Goal: Task Accomplishment & Management: Manage account settings

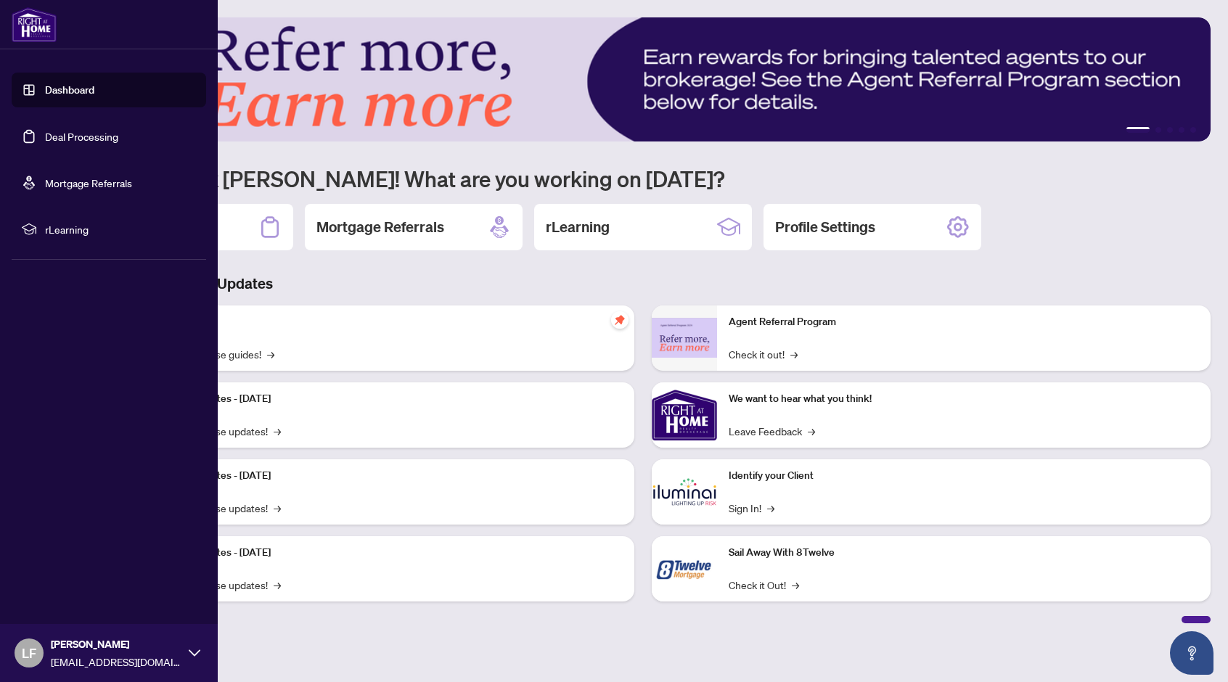
click at [61, 138] on link "Deal Processing" at bounding box center [81, 136] width 73 height 13
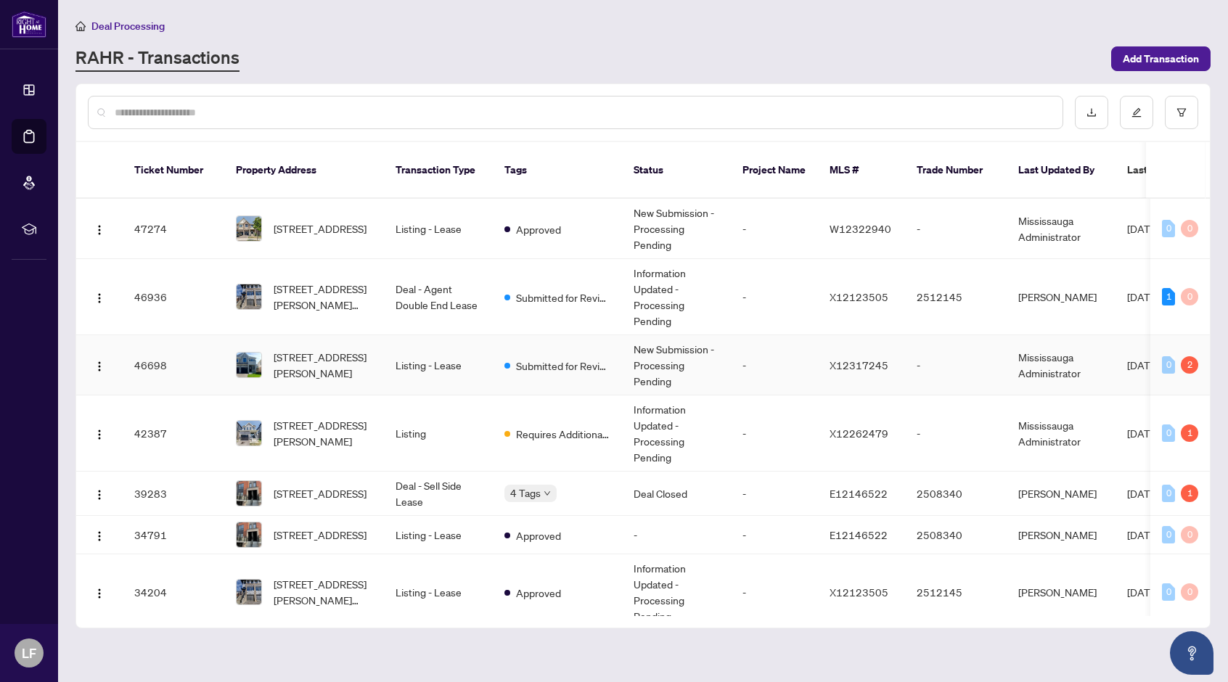
click at [319, 369] on td "[STREET_ADDRESS][PERSON_NAME]" at bounding box center [304, 365] width 160 height 60
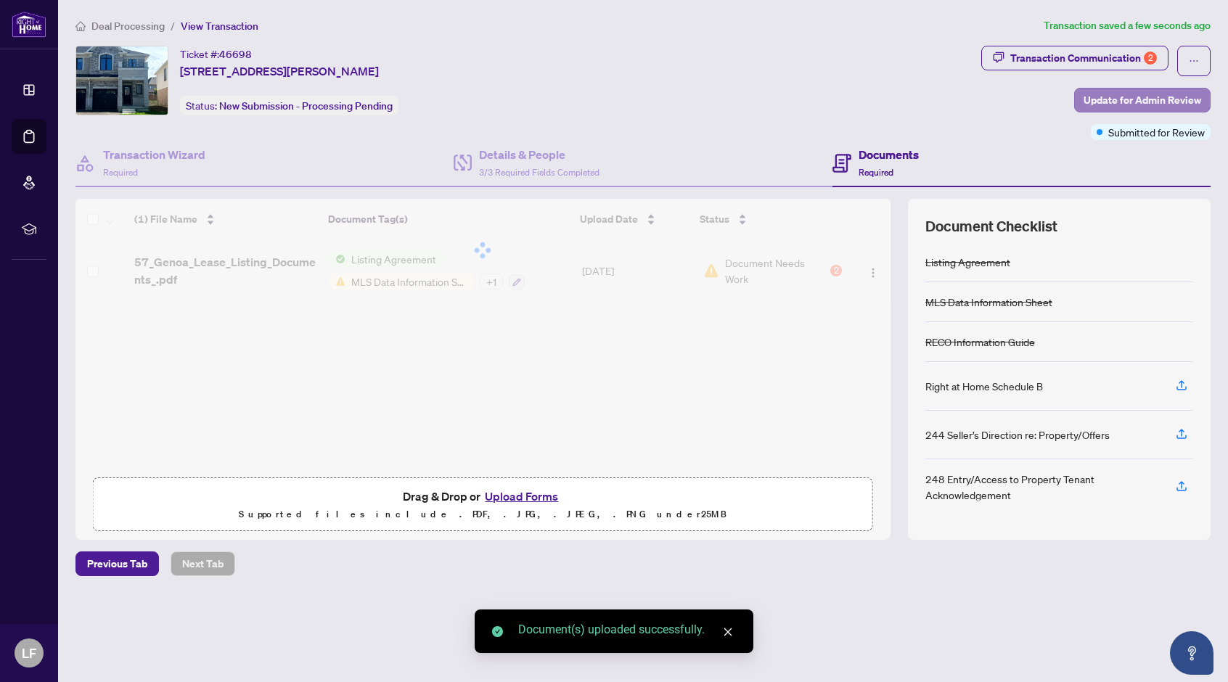
click at [1155, 107] on span "Update for Admin Review" at bounding box center [1143, 100] width 118 height 23
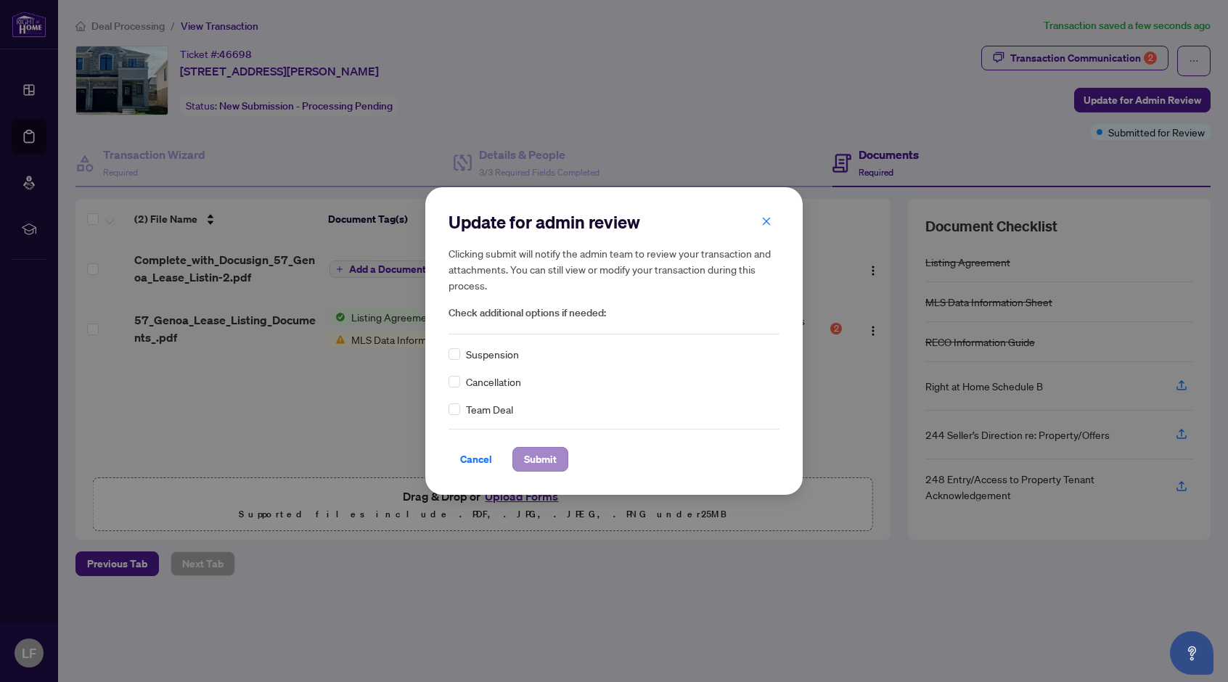
click at [528, 455] on span "Submit" at bounding box center [540, 459] width 33 height 23
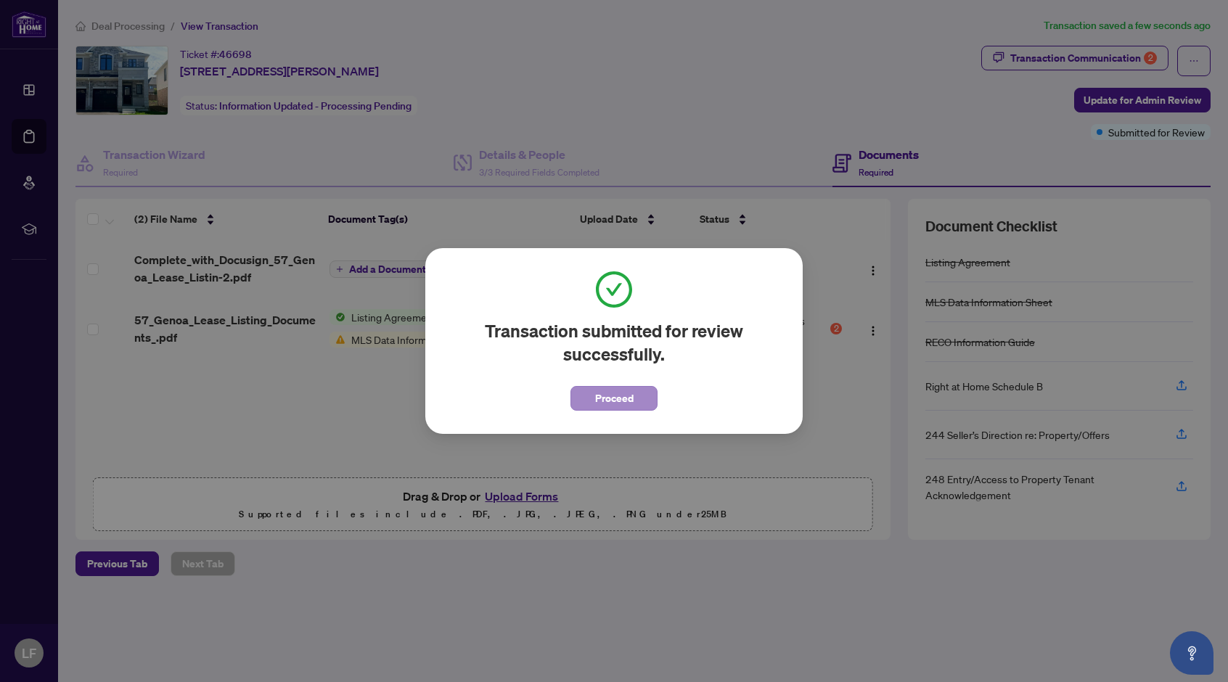
click at [633, 400] on span "Proceed" at bounding box center [614, 398] width 38 height 23
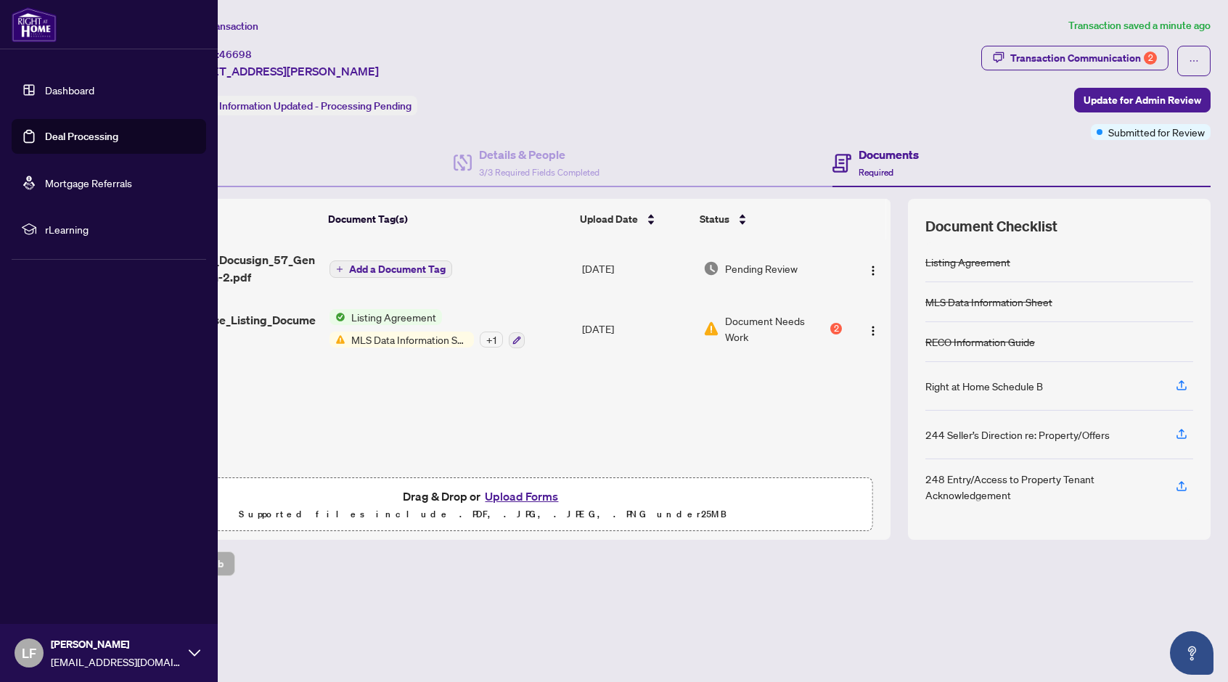
click at [45, 130] on link "Deal Processing" at bounding box center [81, 136] width 73 height 13
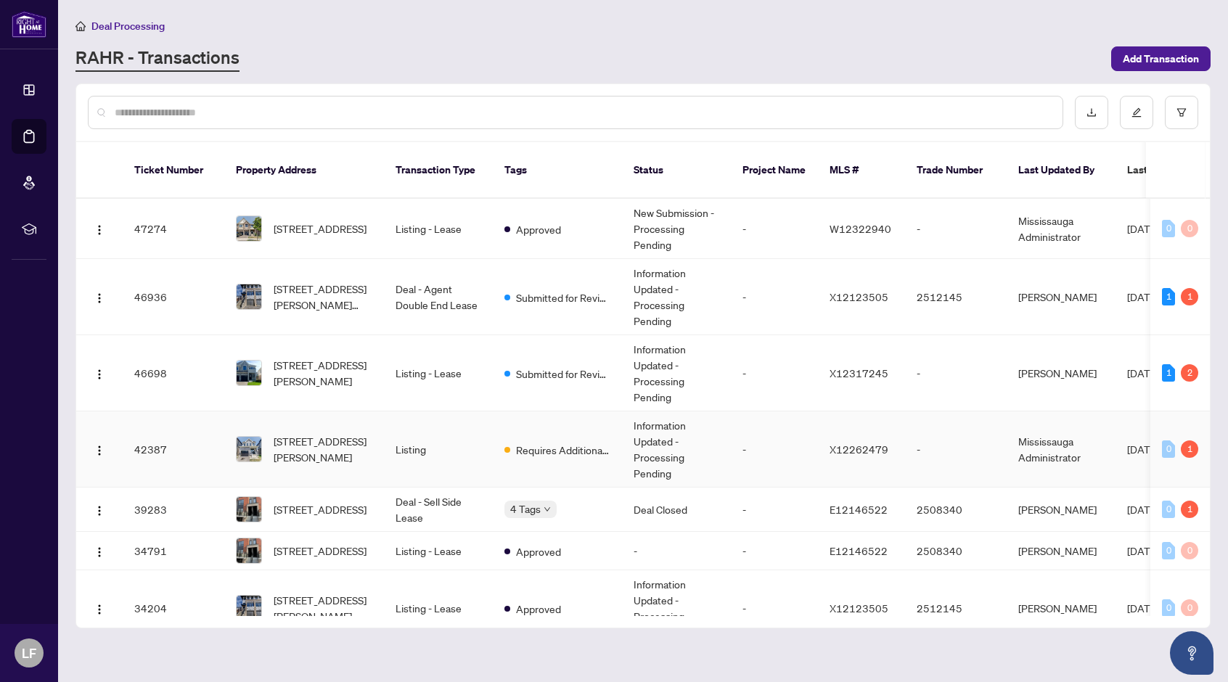
click at [372, 442] on td "[STREET_ADDRESS][PERSON_NAME]" at bounding box center [304, 450] width 160 height 76
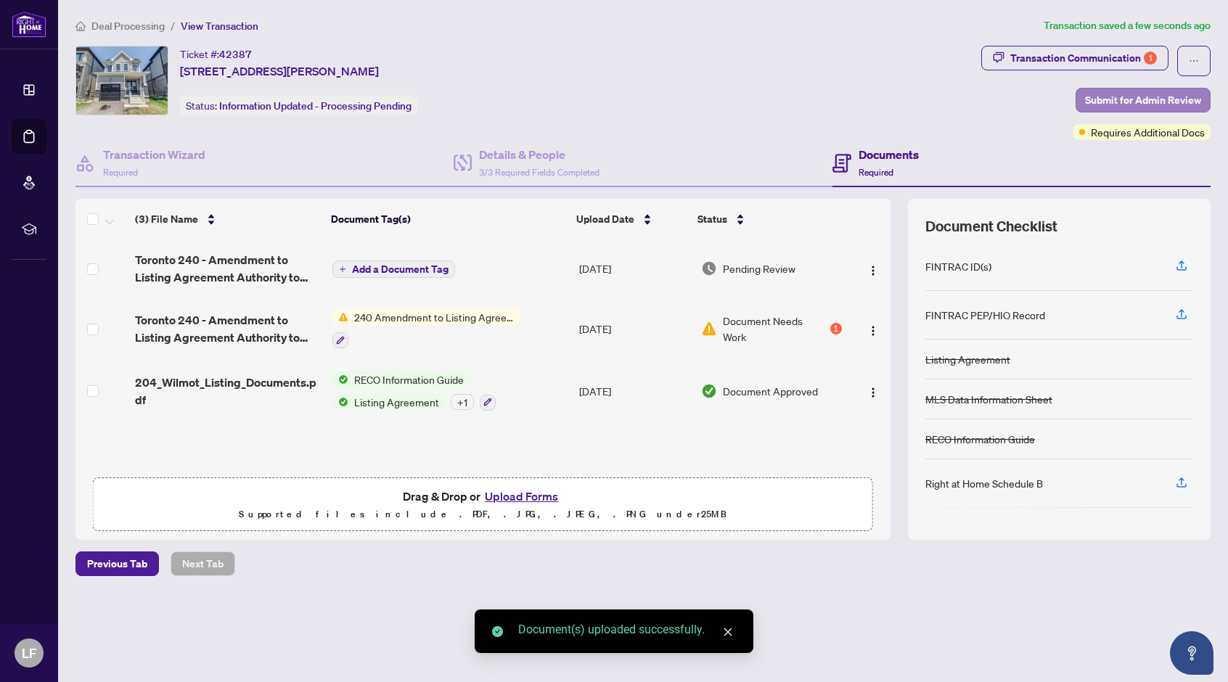
click at [1186, 107] on span "Submit for Admin Review" at bounding box center [1143, 100] width 116 height 23
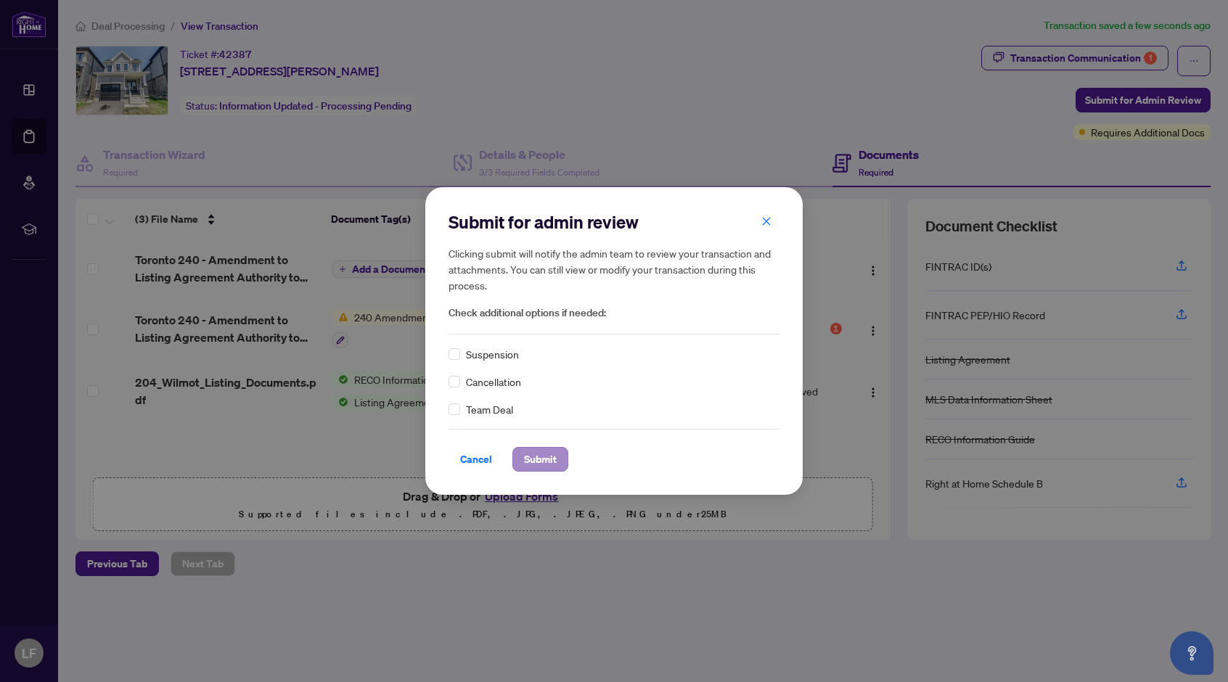
click at [537, 454] on span "Submit" at bounding box center [540, 459] width 33 height 23
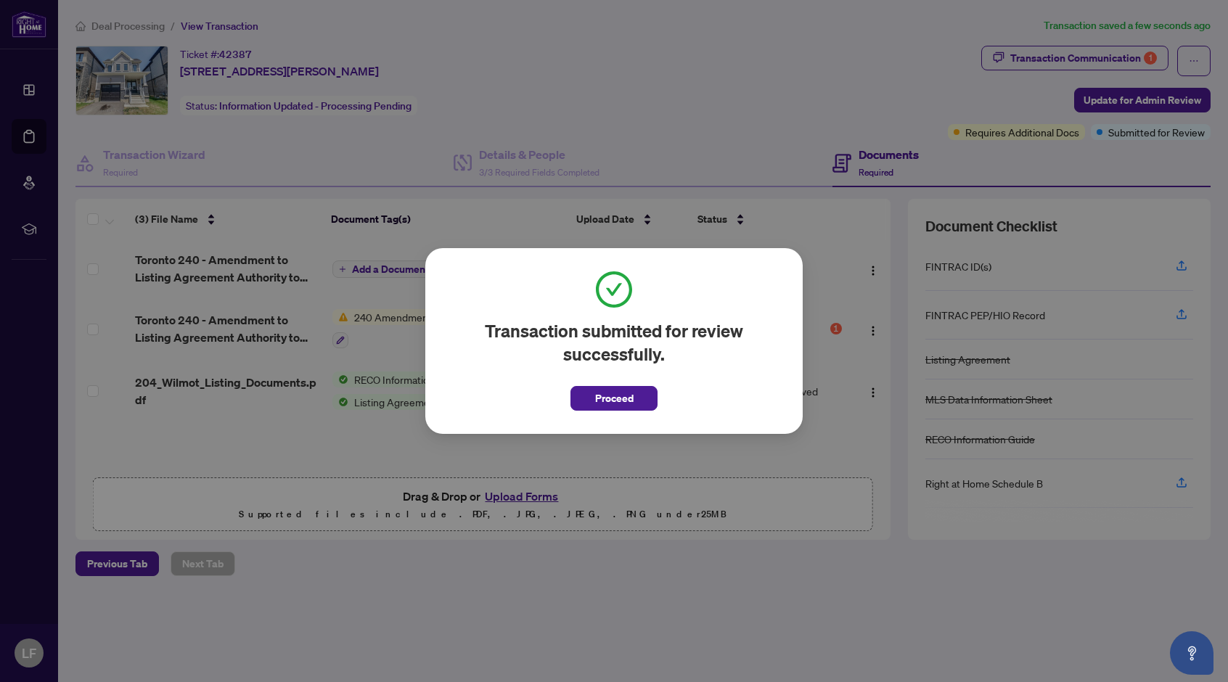
scroll to position [1, 0]
click at [634, 396] on button "Proceed" at bounding box center [614, 398] width 87 height 25
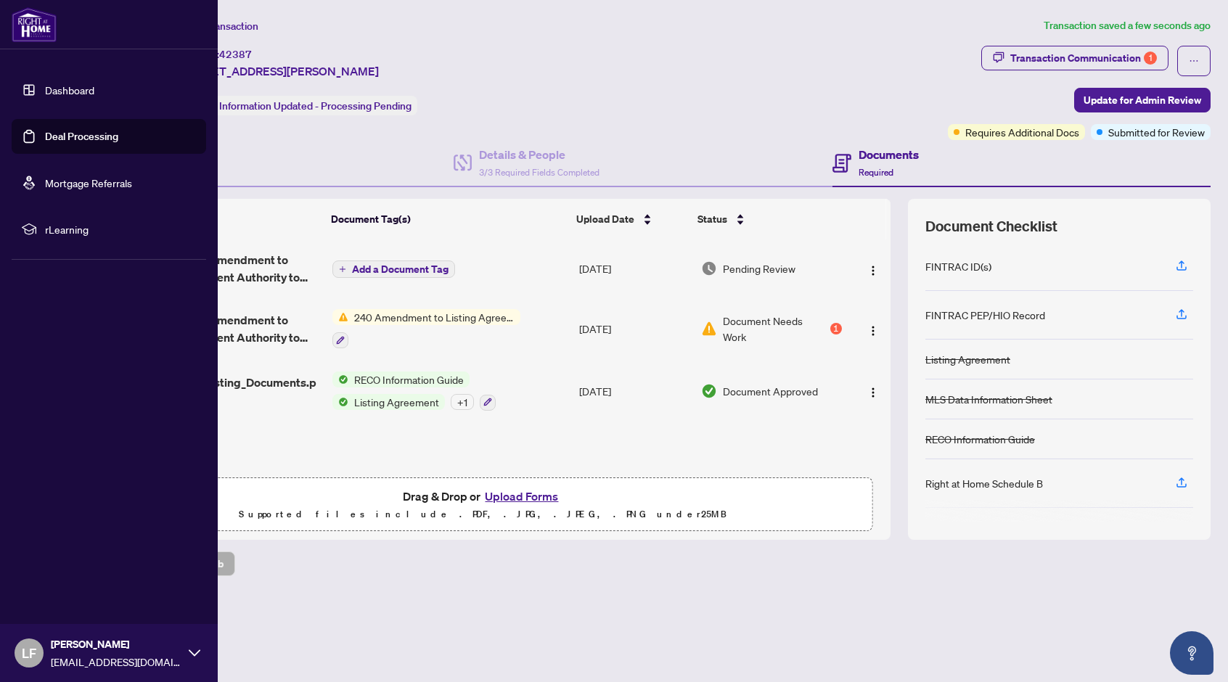
click at [45, 143] on link "Deal Processing" at bounding box center [81, 136] width 73 height 13
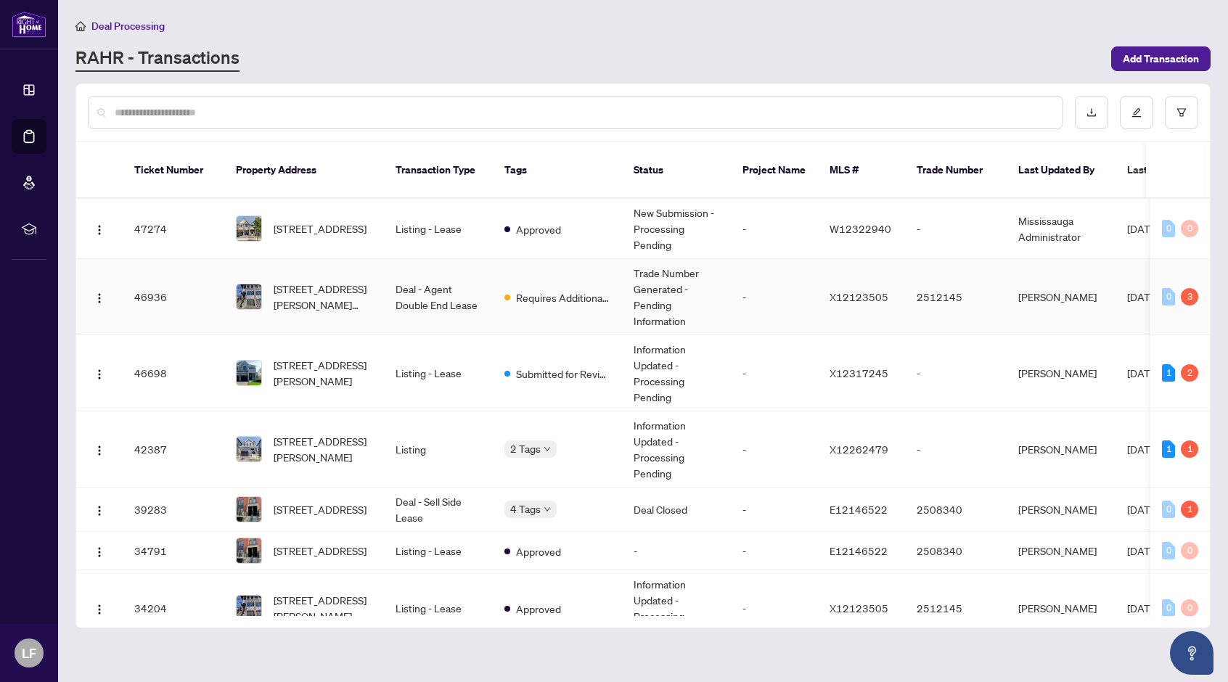
click at [696, 273] on td "Trade Number Generated - Pending Information" at bounding box center [676, 297] width 109 height 76
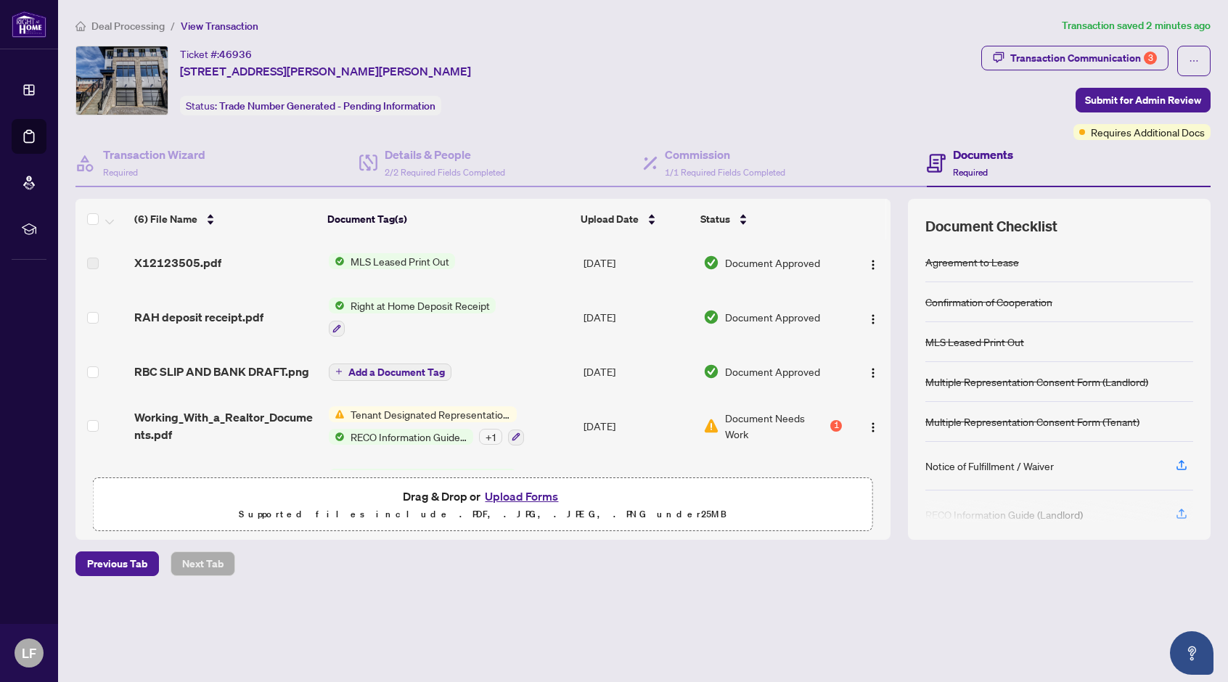
click at [383, 415] on span "Tenant Designated Representation Agreement" at bounding box center [431, 415] width 172 height 16
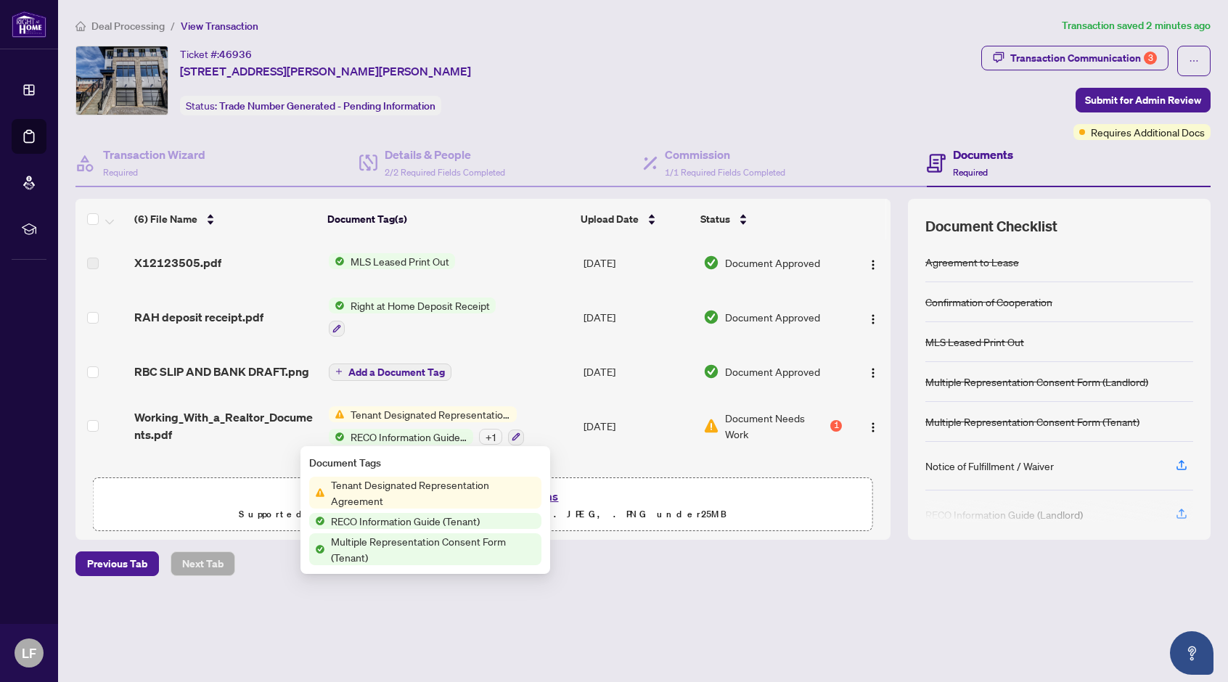
click at [837, 423] on div "1" at bounding box center [836, 426] width 12 height 12
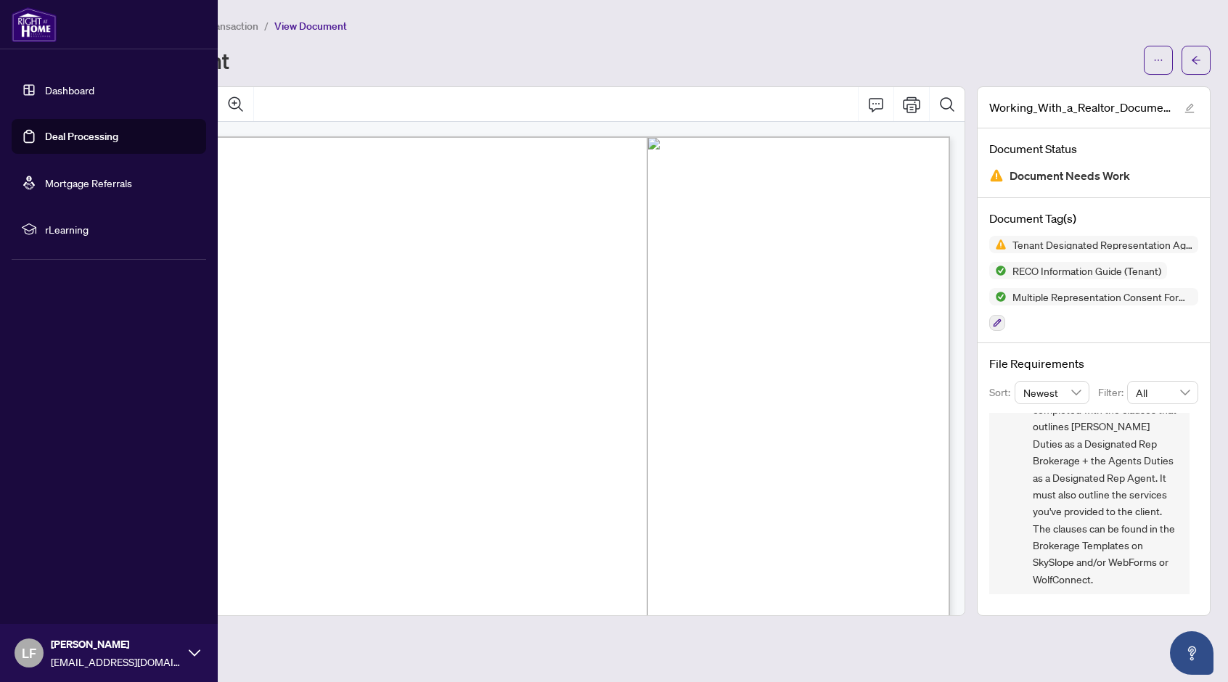
click at [75, 138] on link "Deal Processing" at bounding box center [81, 136] width 73 height 13
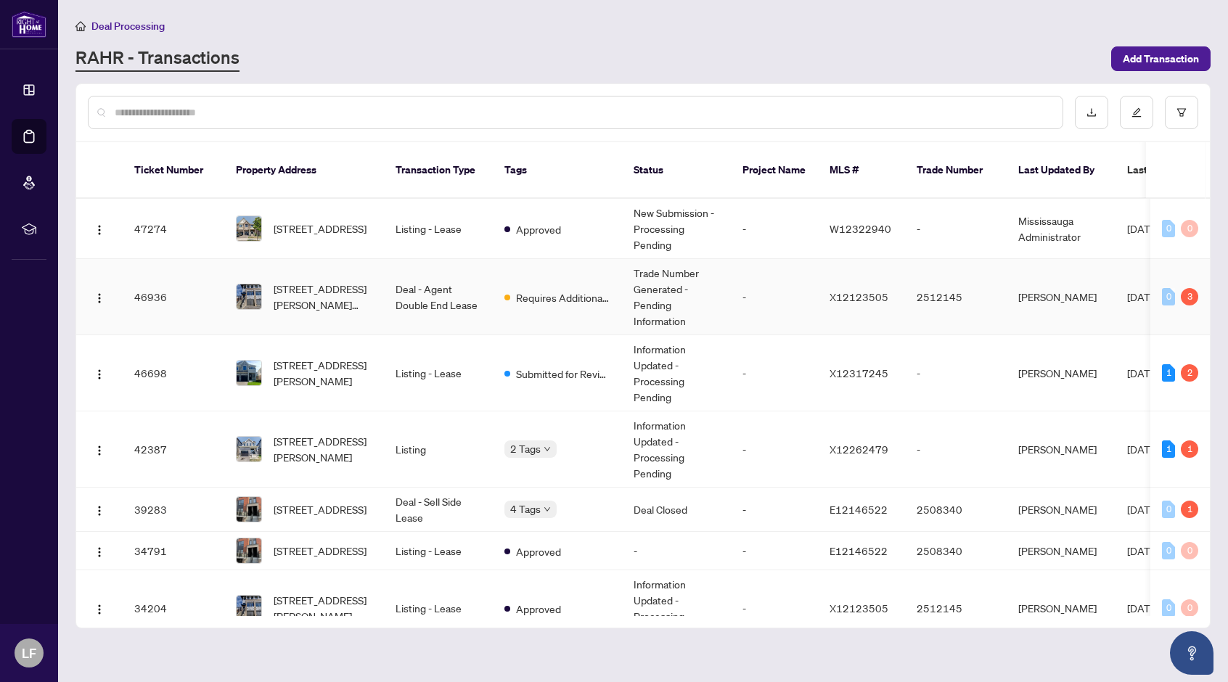
click at [643, 282] on td "Trade Number Generated - Pending Information" at bounding box center [676, 297] width 109 height 76
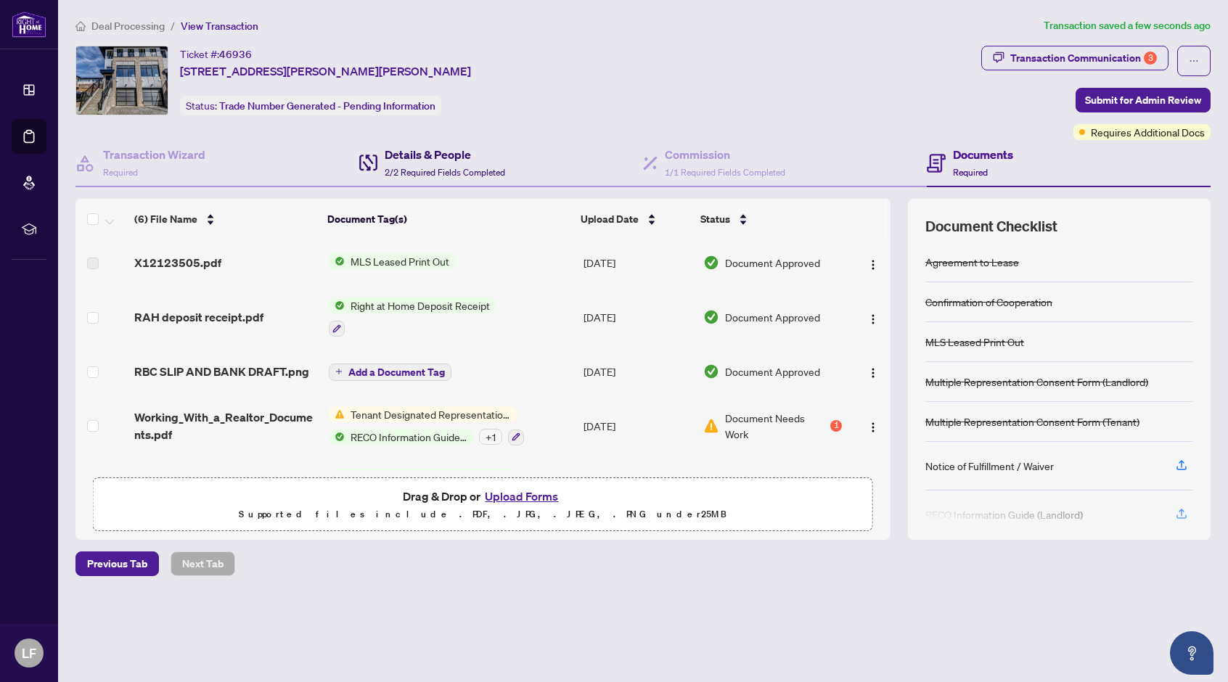
click at [467, 161] on h4 "Details & People" at bounding box center [445, 154] width 121 height 17
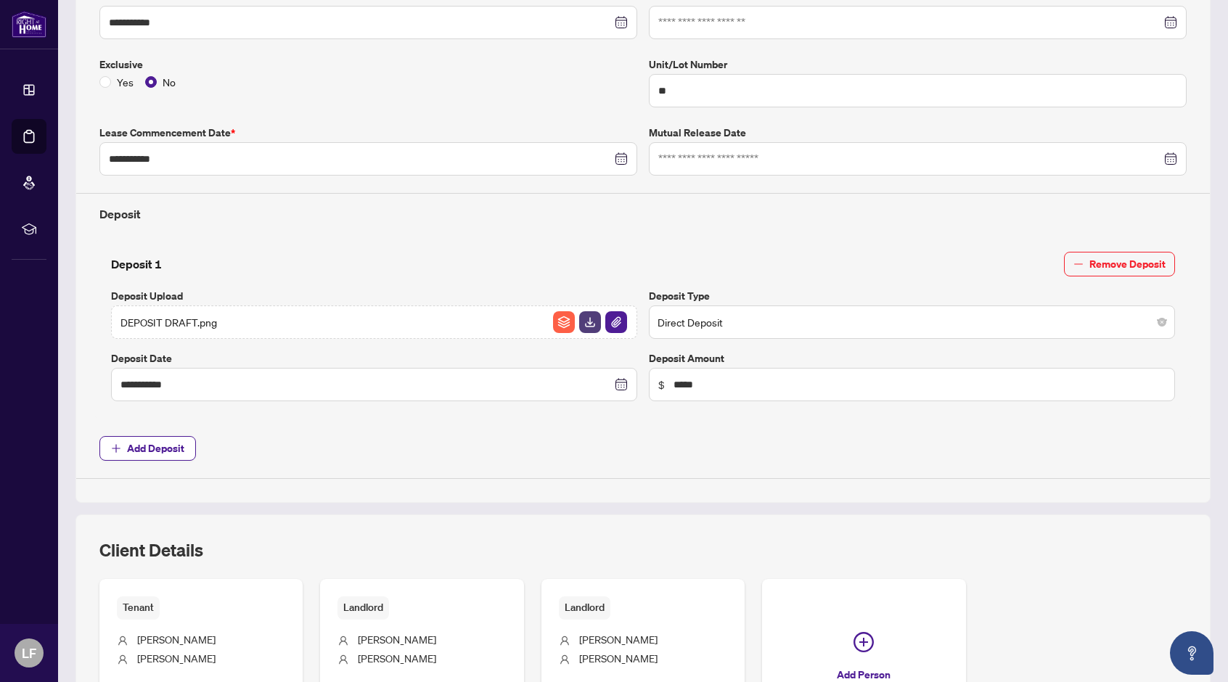
scroll to position [187, 0]
